Goal: Transaction & Acquisition: Book appointment/travel/reservation

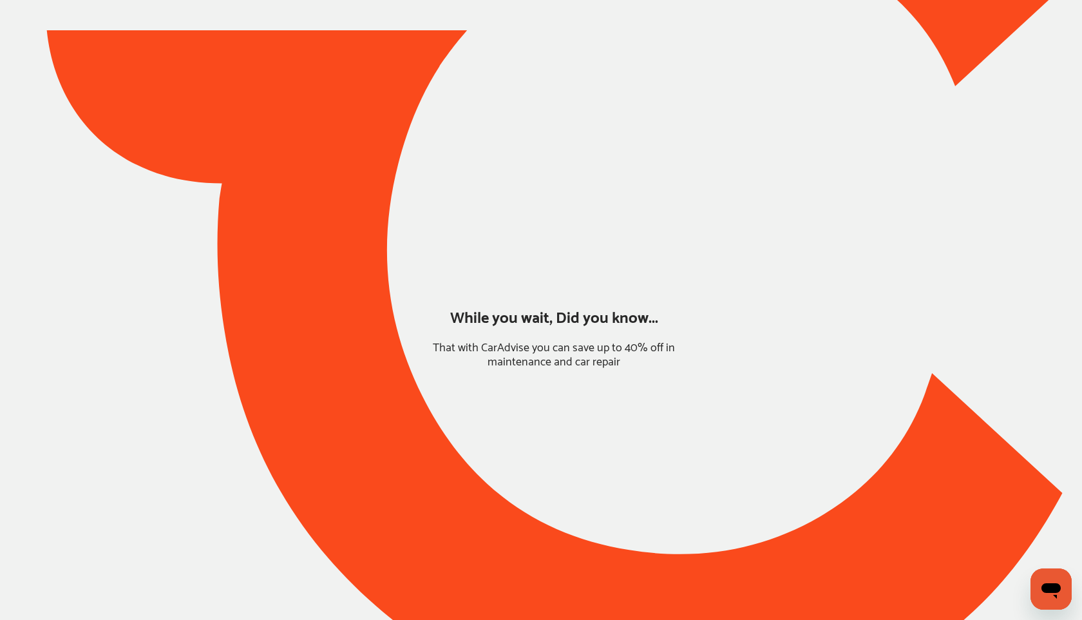
type input "*****"
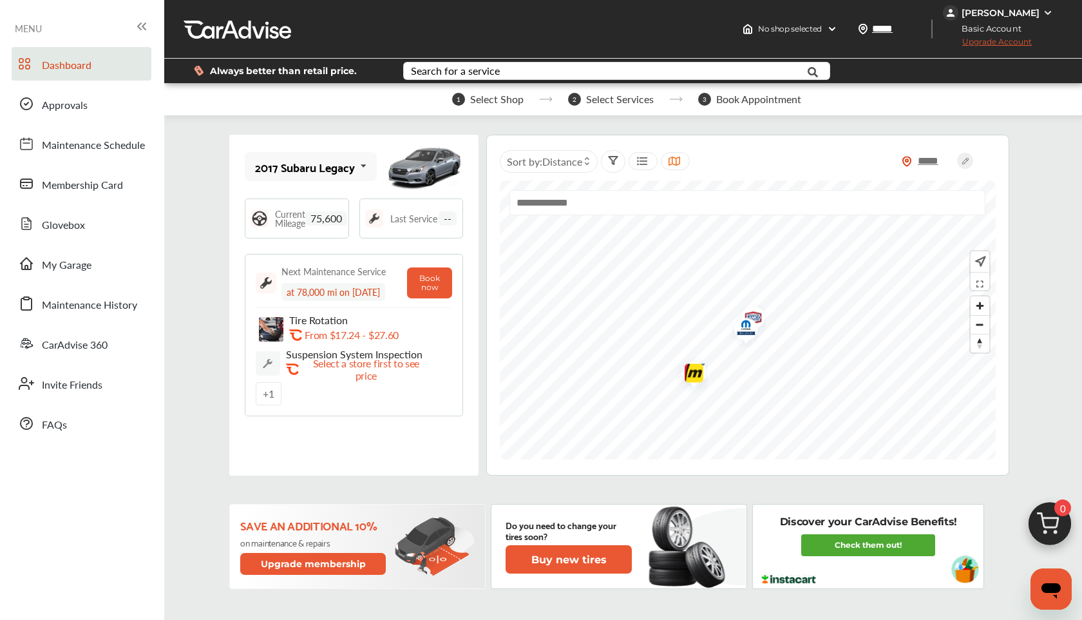
click at [1057, 519] on img at bounding box center [1050, 527] width 62 height 62
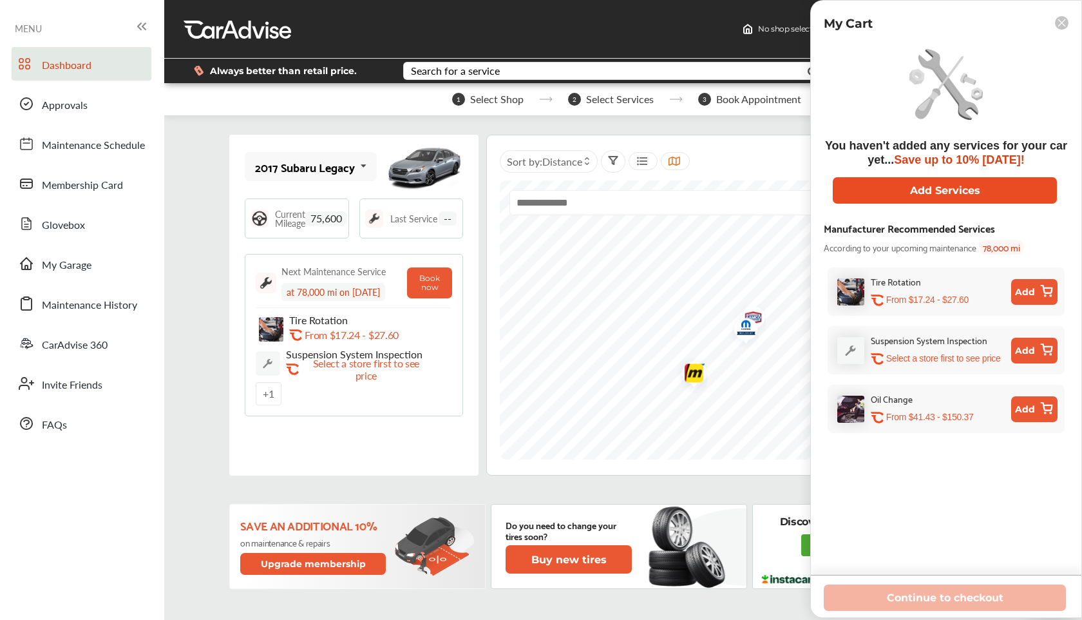
click at [882, 196] on button "Add Services" at bounding box center [945, 190] width 224 height 26
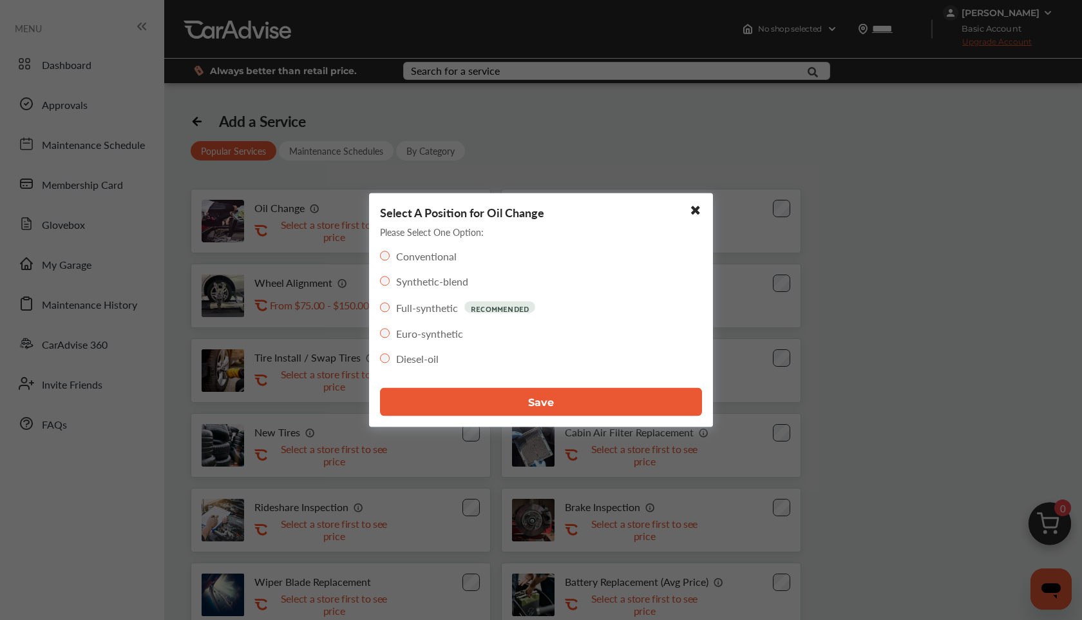
click at [433, 390] on button "Save" at bounding box center [541, 402] width 322 height 28
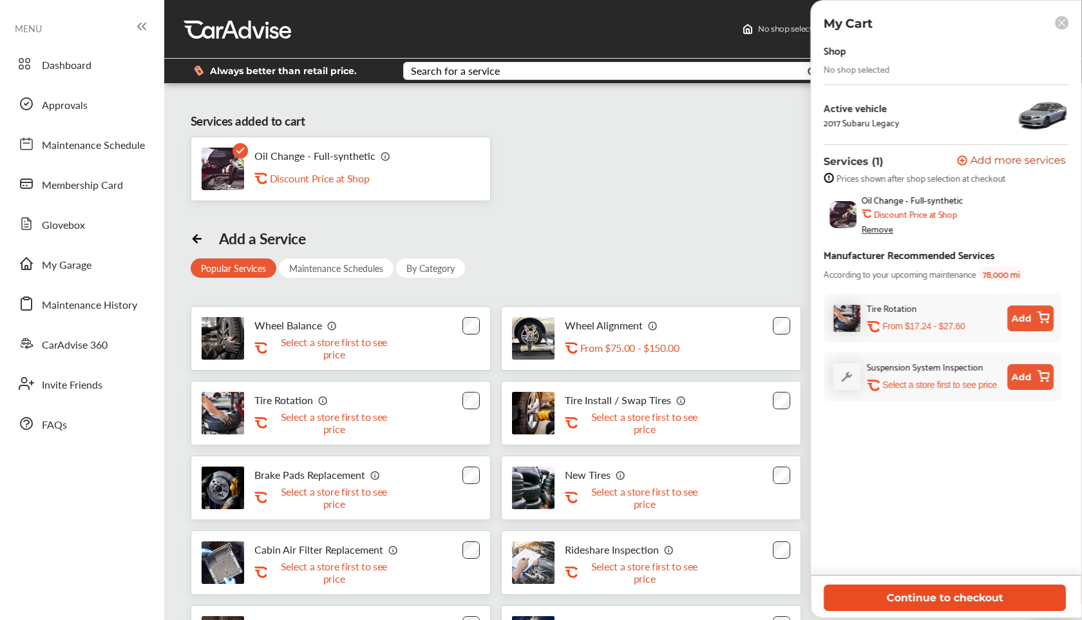
click at [908, 591] on button "Continue to checkout" at bounding box center [945, 597] width 242 height 26
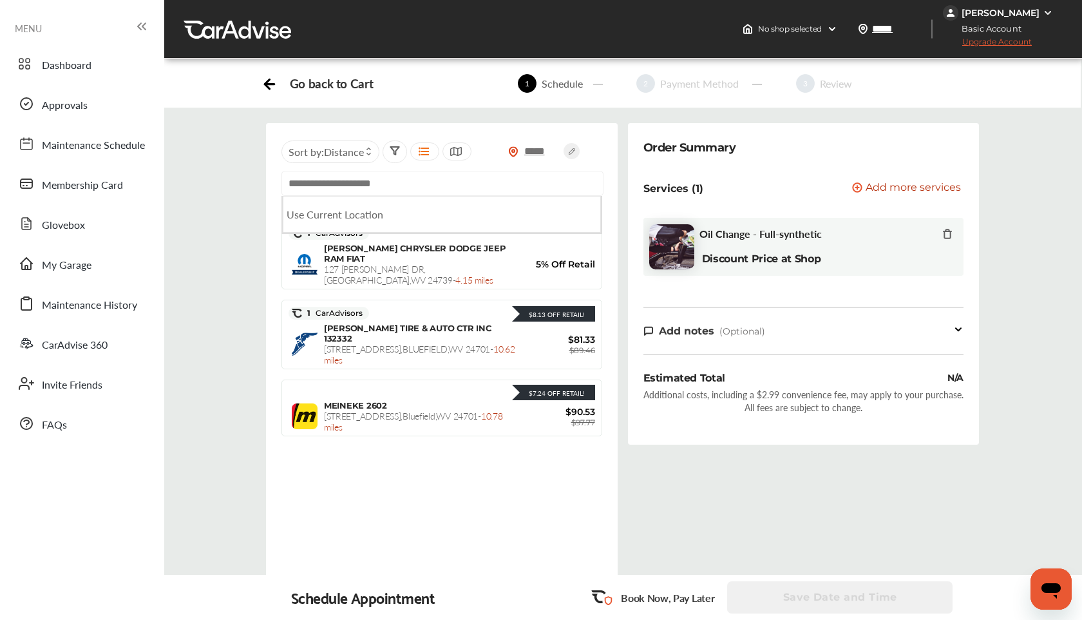
click at [482, 191] on input "text" at bounding box center [442, 183] width 322 height 25
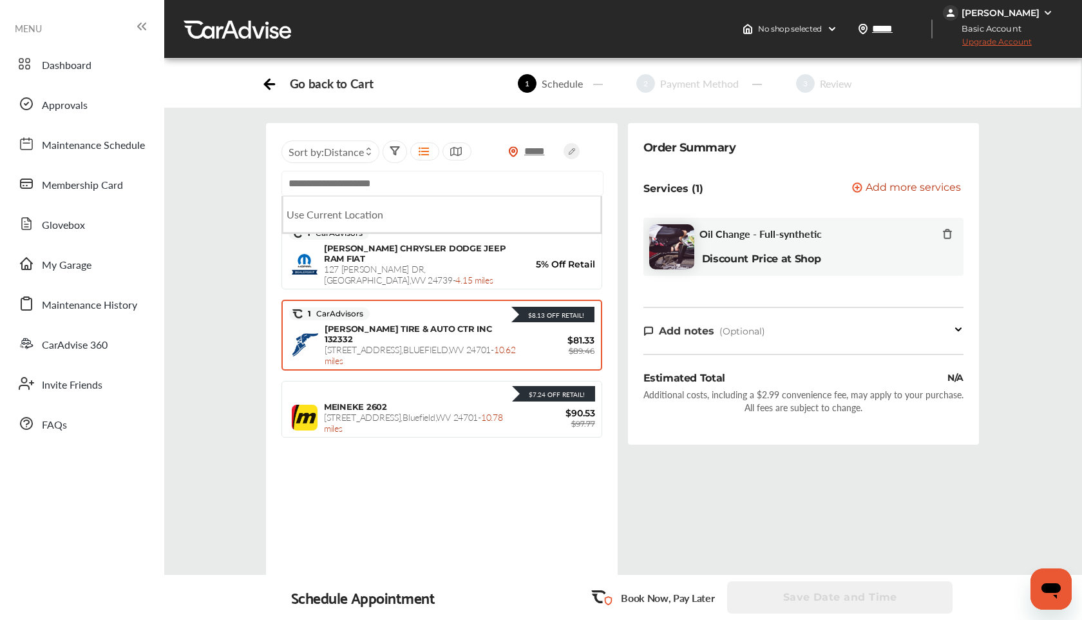
click at [397, 323] on span "[PERSON_NAME] TIRE & AUTO CTR INC 132332" at bounding box center [408, 333] width 167 height 21
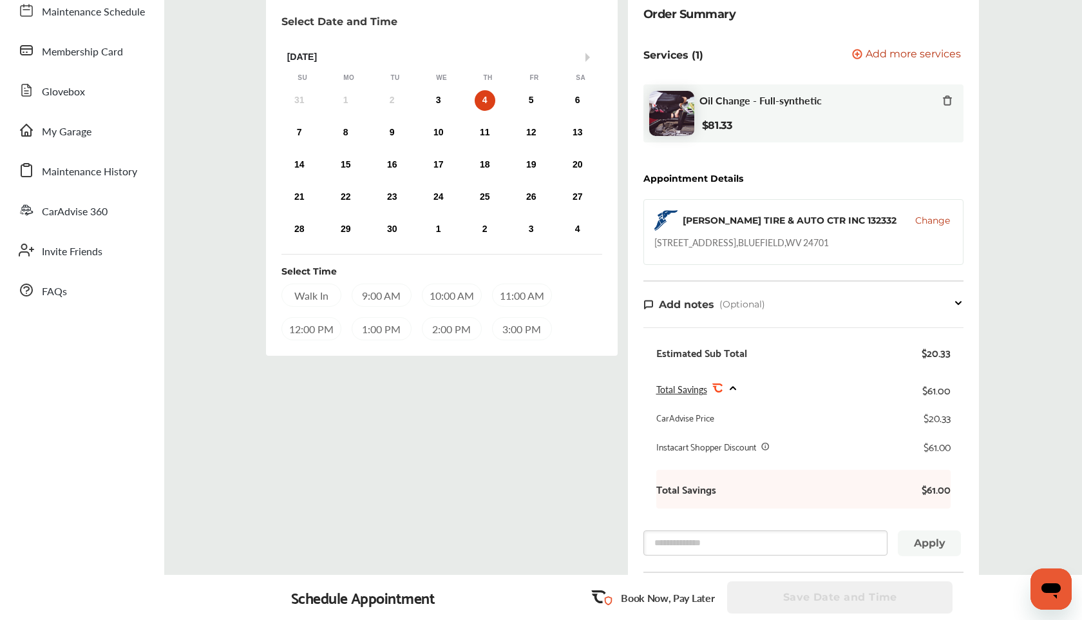
scroll to position [122, 0]
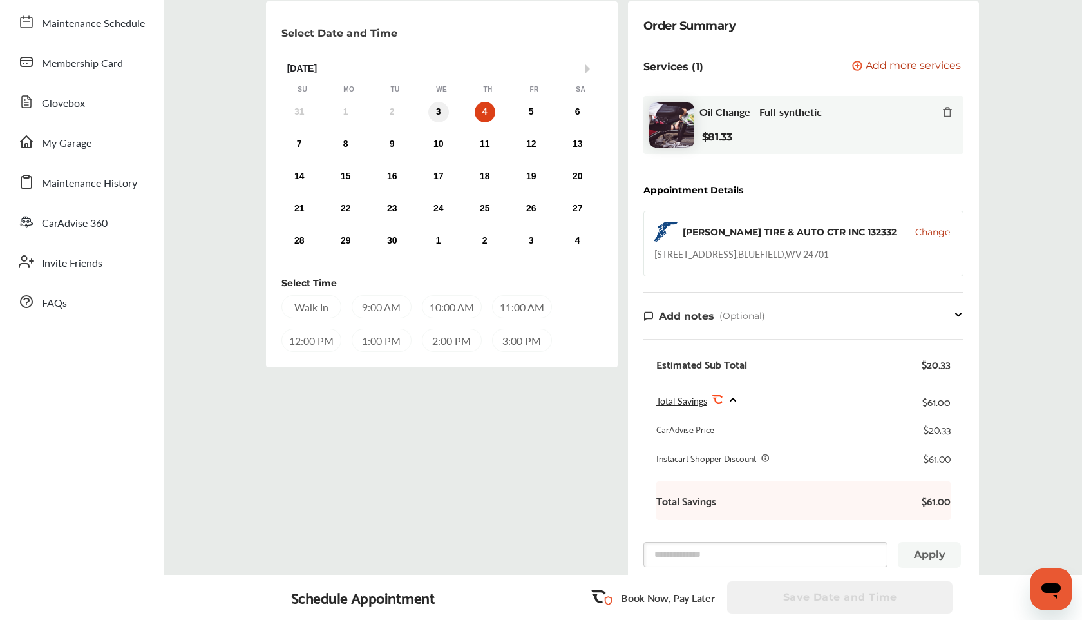
click at [439, 111] on div "3" at bounding box center [438, 112] width 21 height 21
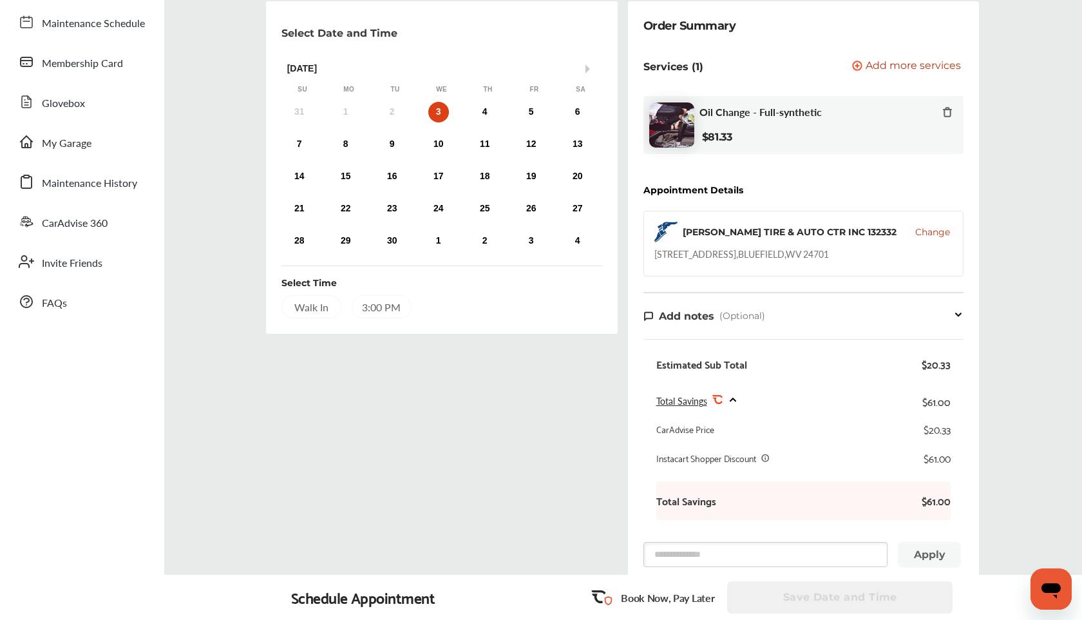
click at [473, 110] on div "31 1 2 3 4 5 6" at bounding box center [438, 112] width 325 height 26
click at [479, 110] on div "4" at bounding box center [485, 112] width 21 height 21
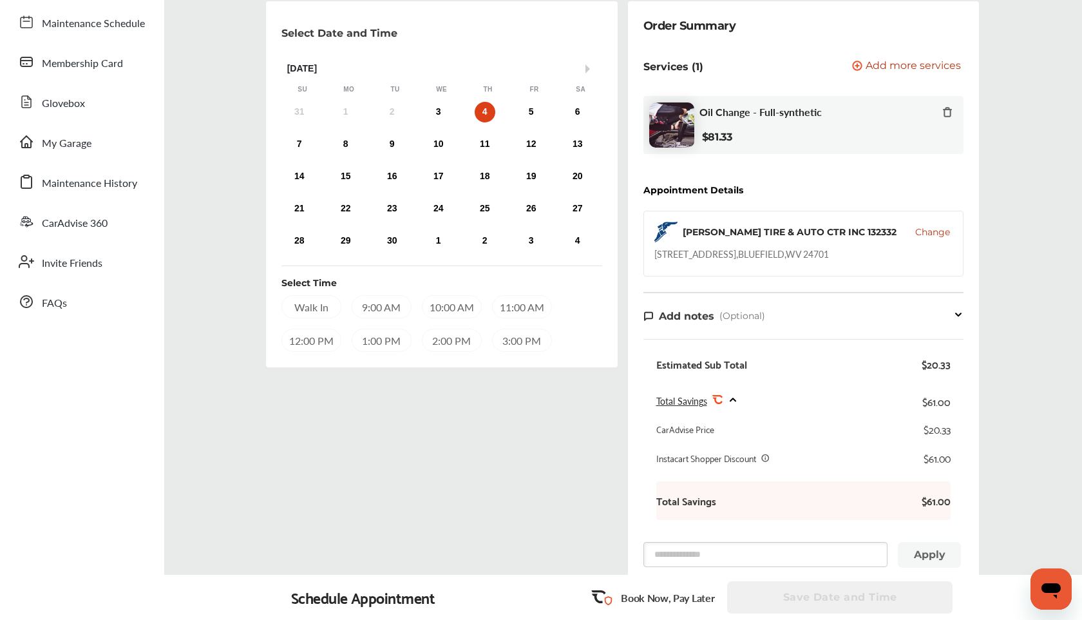
click at [431, 306] on div "10:00 AM" at bounding box center [452, 306] width 60 height 23
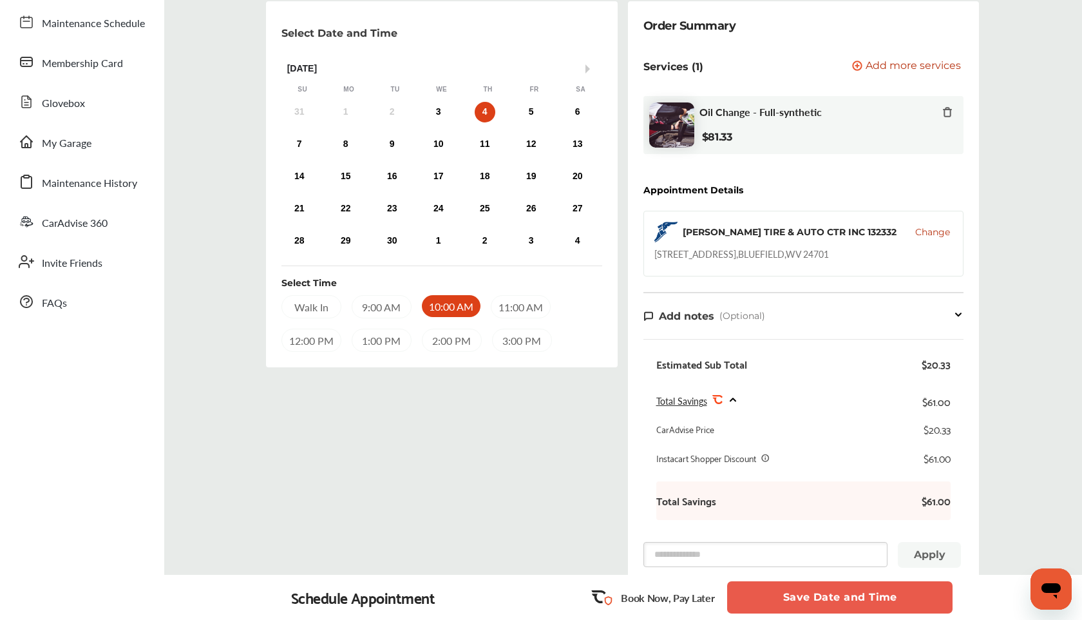
scroll to position [294, 0]
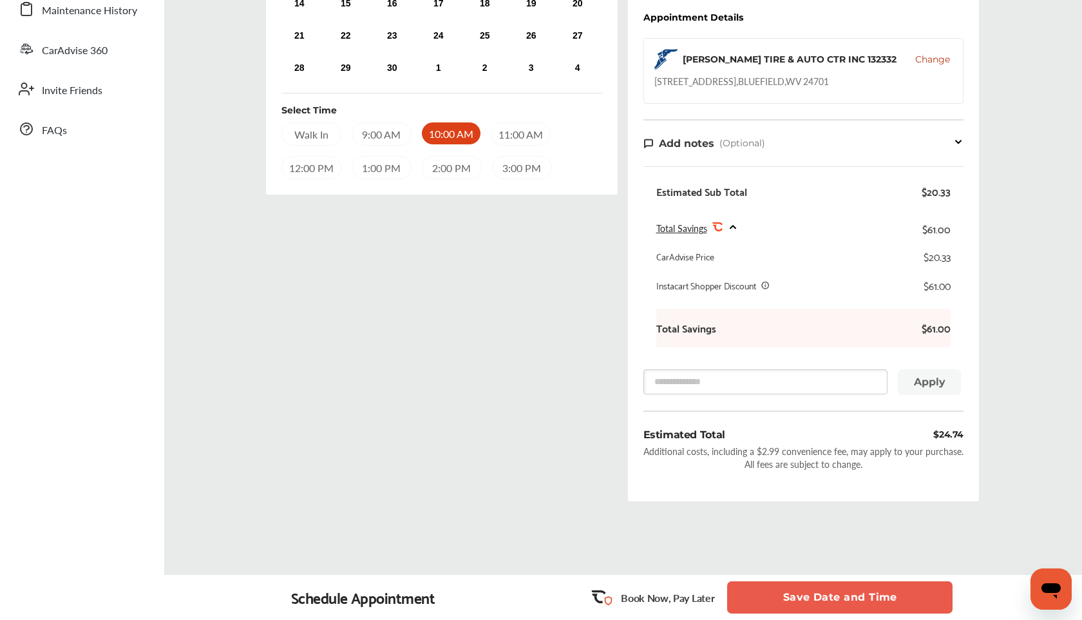
click at [808, 601] on button "Save Date and Time" at bounding box center [839, 597] width 225 height 32
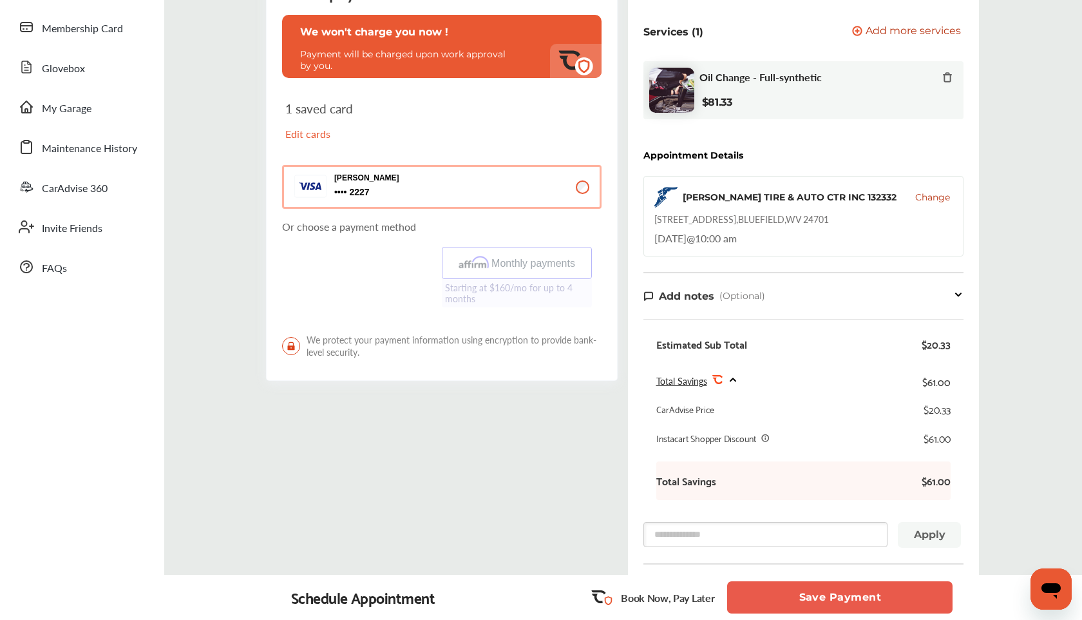
scroll to position [162, 0]
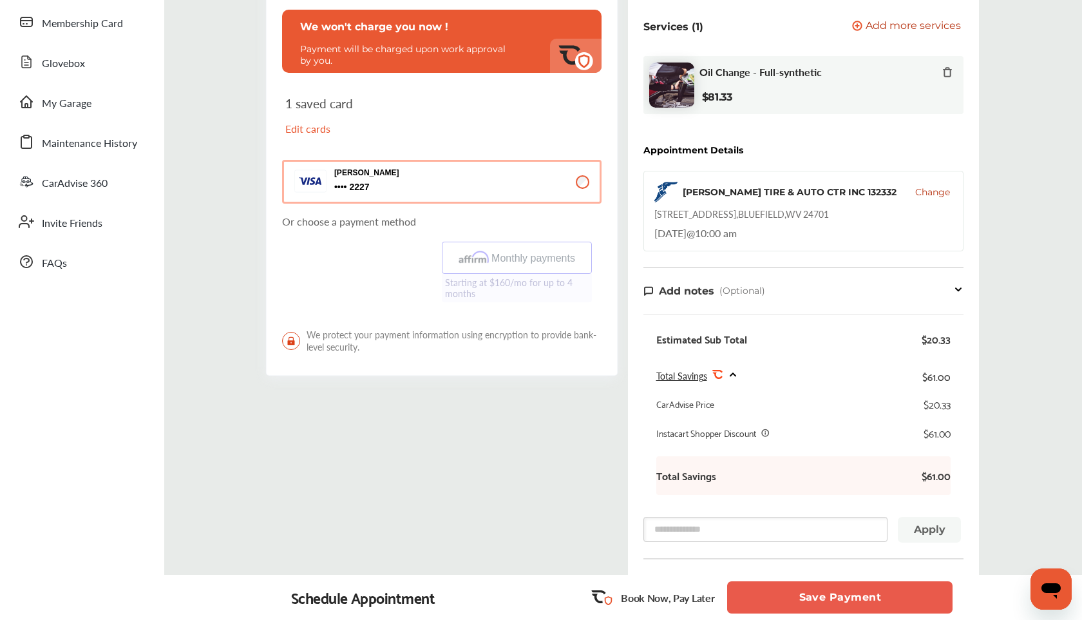
click at [829, 594] on button "Save Payment" at bounding box center [839, 597] width 225 height 32
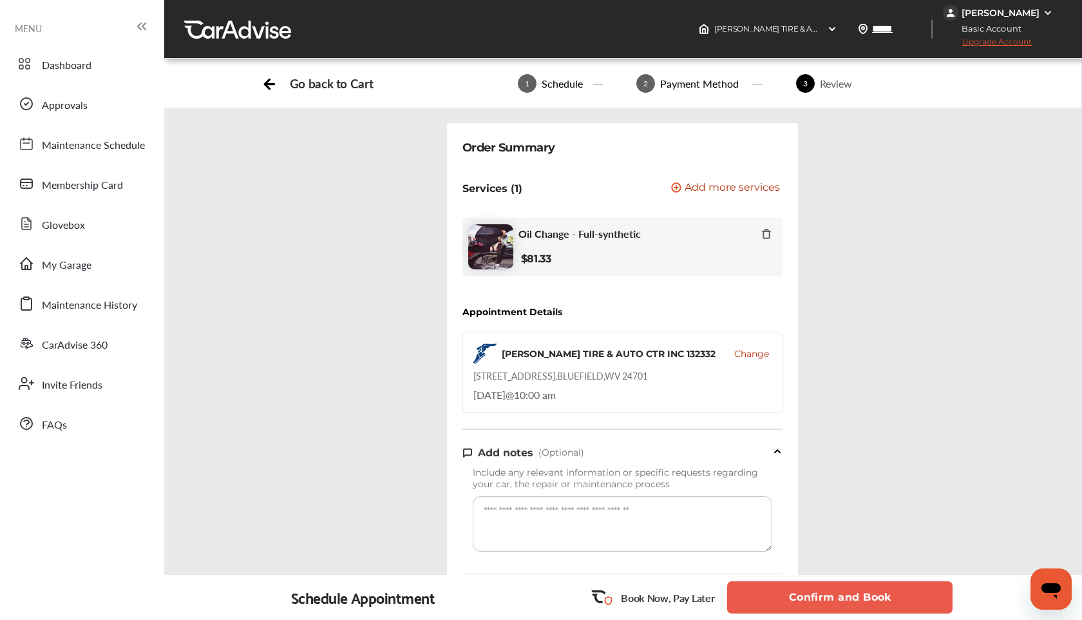
scroll to position [77, 0]
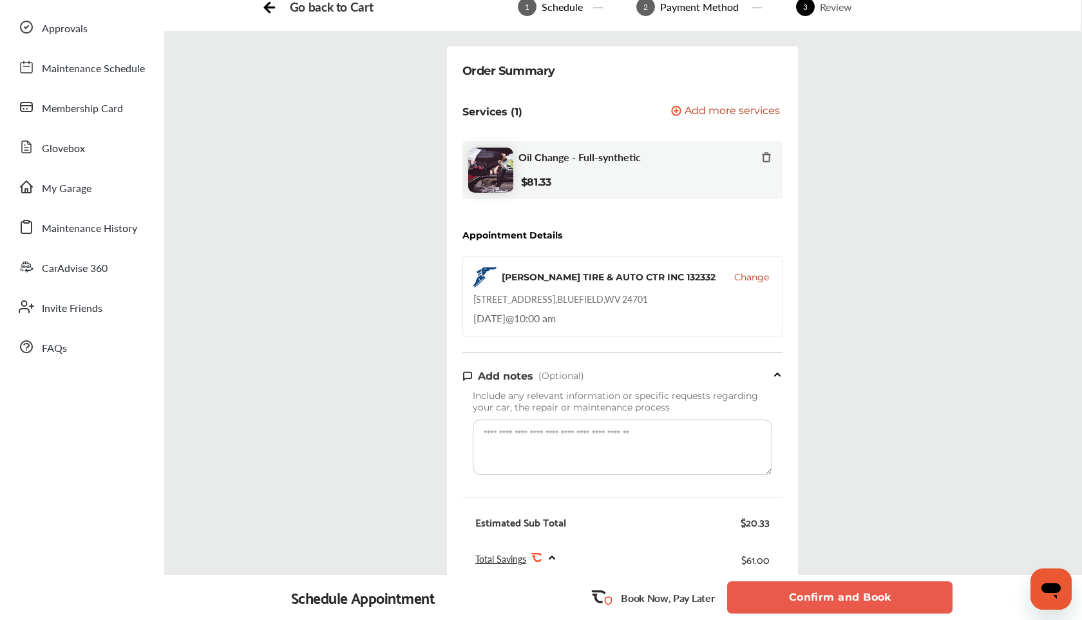
click at [828, 596] on button "Confirm and Book" at bounding box center [839, 597] width 225 height 32
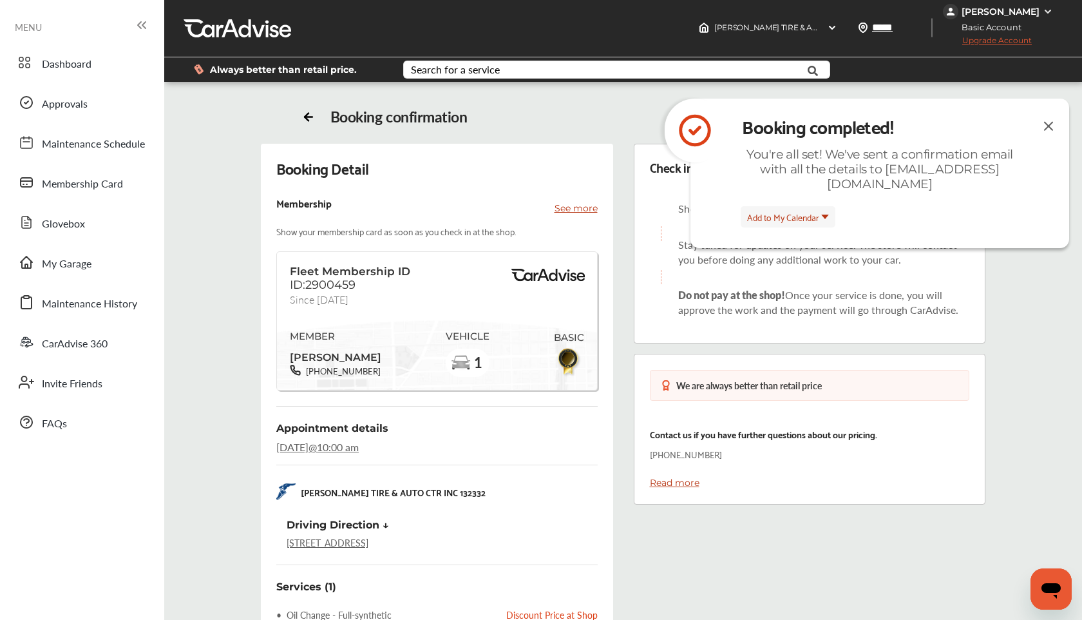
scroll to position [77, 0]
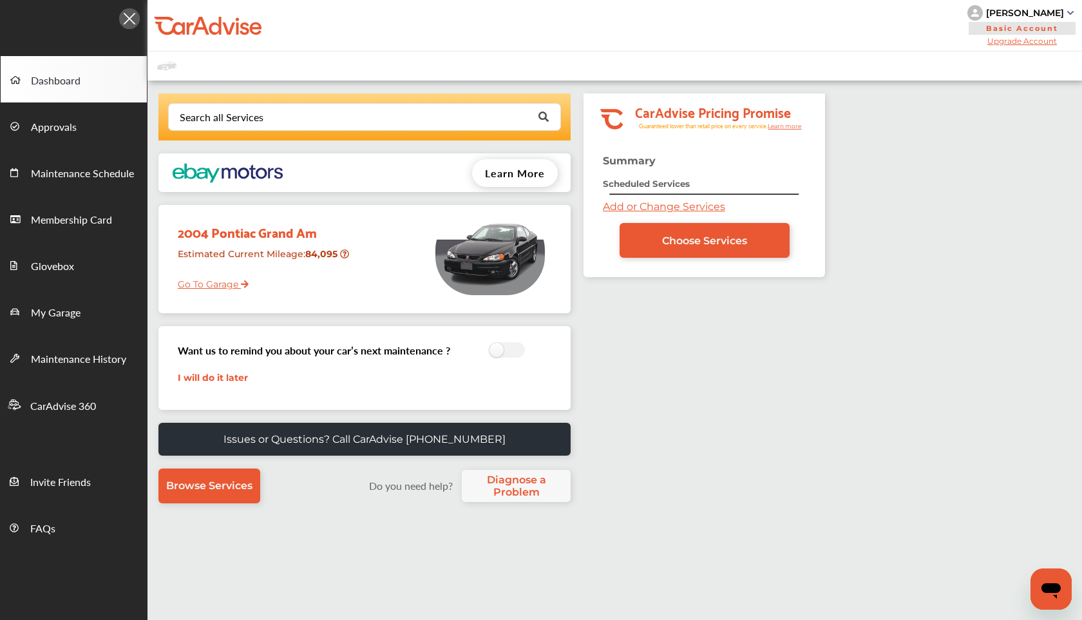
click at [193, 281] on link "Go To Garage" at bounding box center [208, 281] width 81 height 24
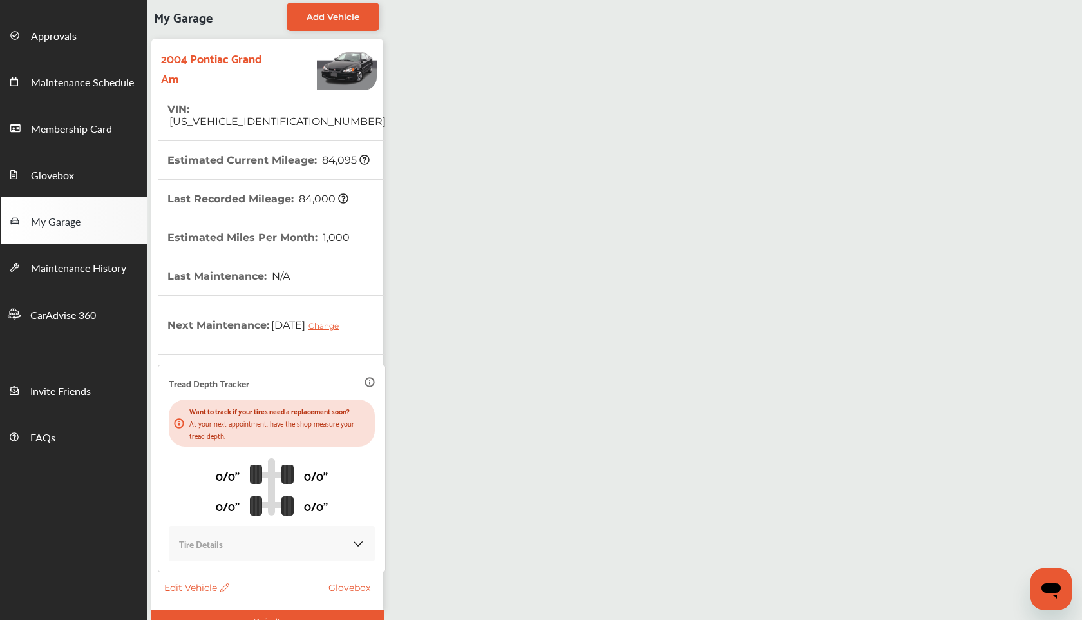
scroll to position [134, 0]
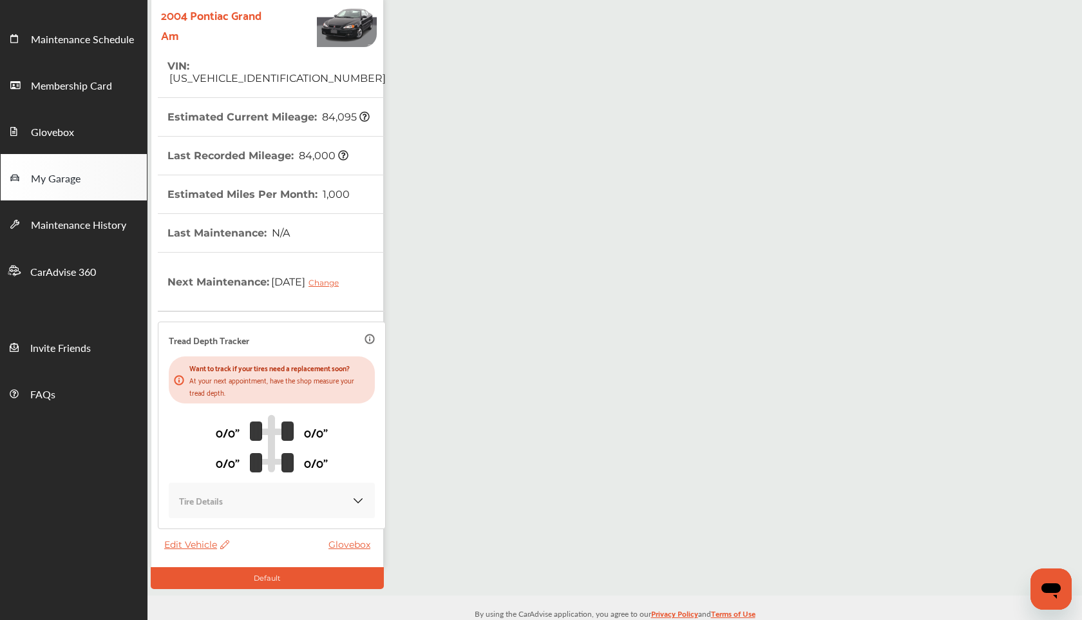
click at [223, 547] on icon at bounding box center [223, 544] width 12 height 9
click at [231, 557] on div "Edit" at bounding box center [281, 561] width 116 height 20
select select "**"
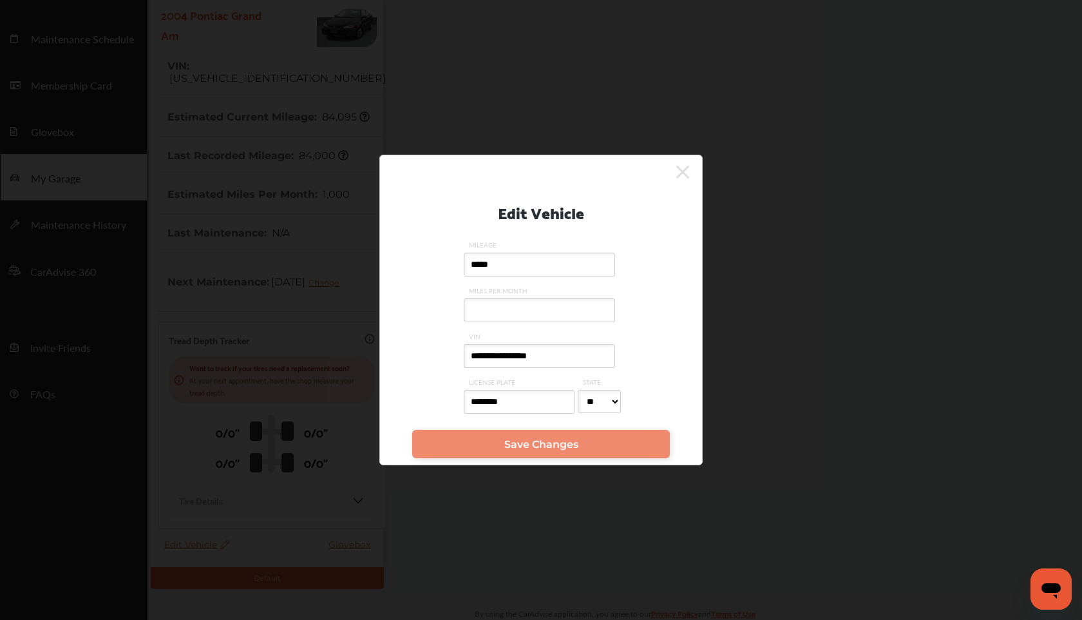
drag, startPoint x: 517, startPoint y: 405, endPoint x: 504, endPoint y: 383, distance: 26.0
click at [504, 383] on label "LICENSE PLATE ********" at bounding box center [521, 400] width 114 height 46
click at [511, 452] on link "Save Changes" at bounding box center [541, 444] width 258 height 28
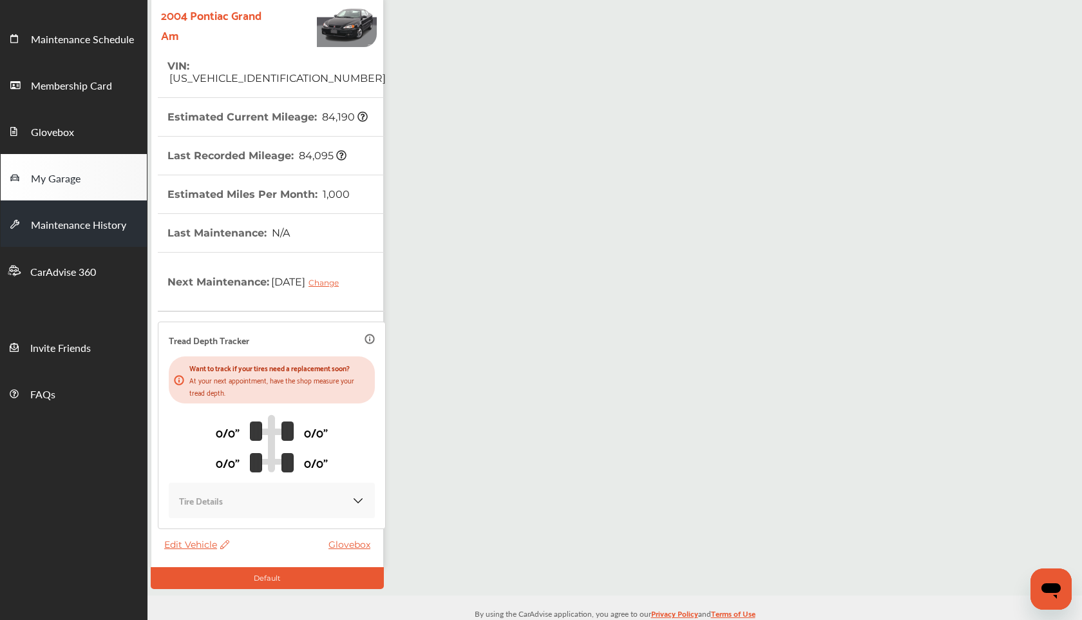
scroll to position [0, 0]
